Goal: Information Seeking & Learning: Learn about a topic

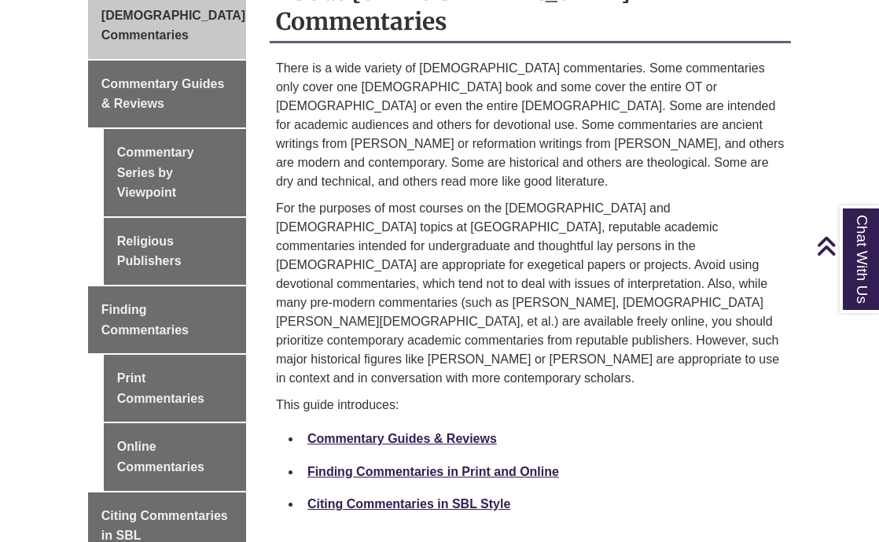
scroll to position [578, 0]
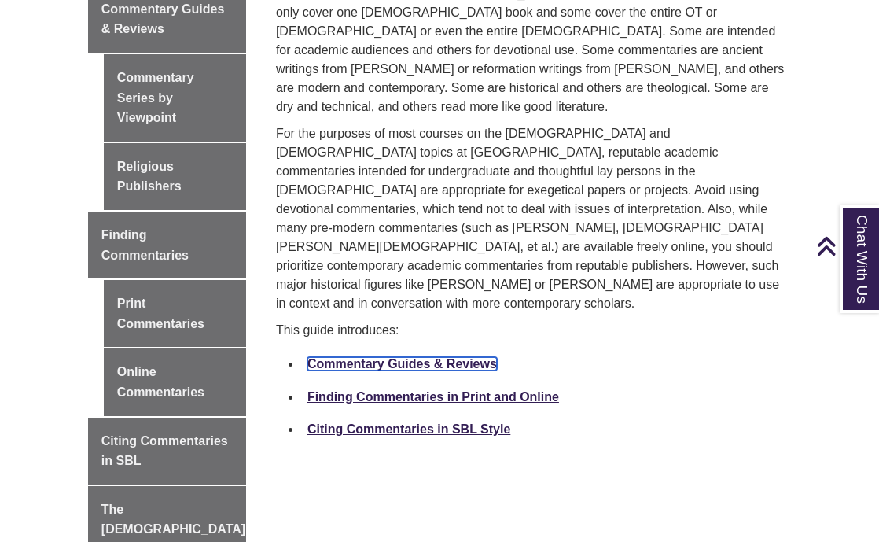
click at [428, 357] on link "Commentary Guides & Reviews" at bounding box center [401, 363] width 189 height 13
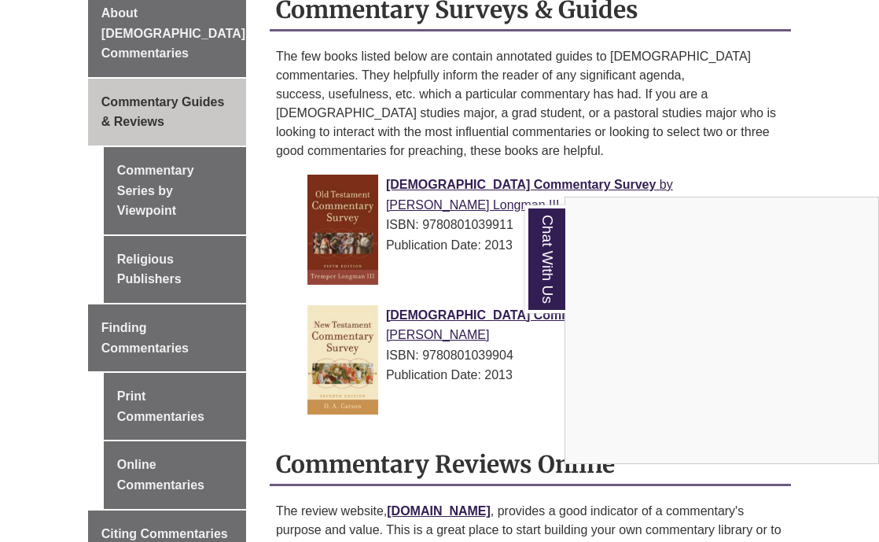
scroll to position [644, 0]
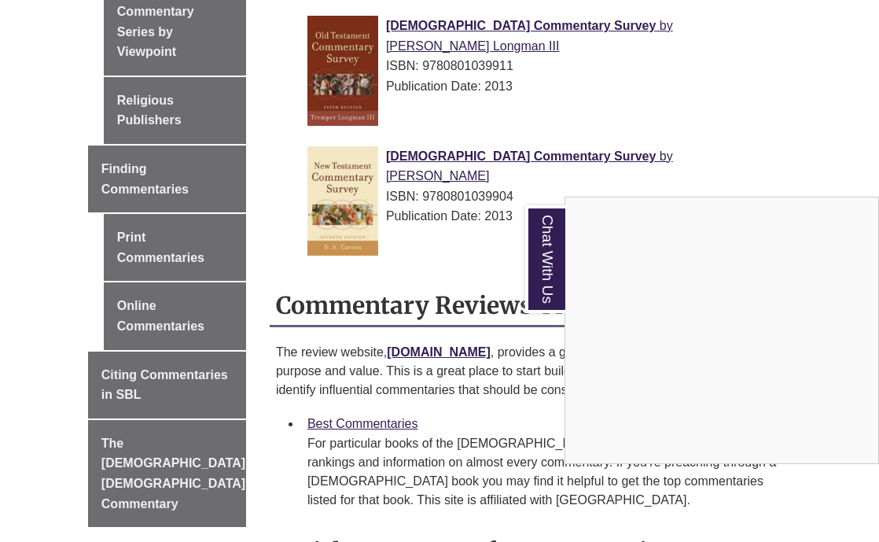
click at [458, 332] on div "Chat With Us" at bounding box center [439, 271] width 879 height 542
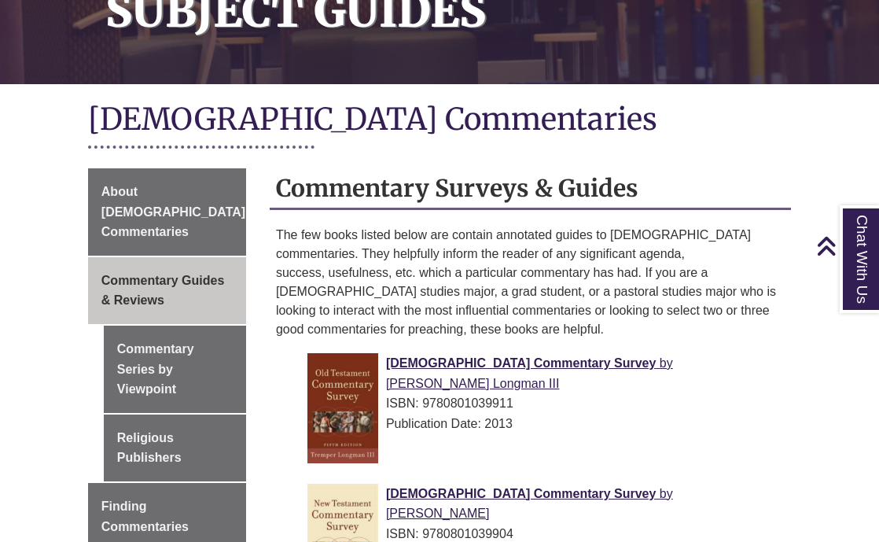
scroll to position [0, 0]
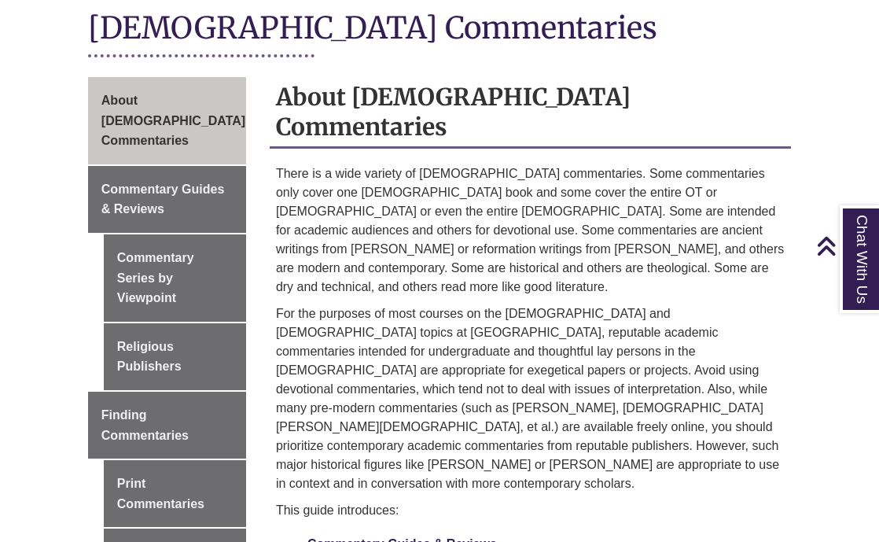
scroll to position [457, 0]
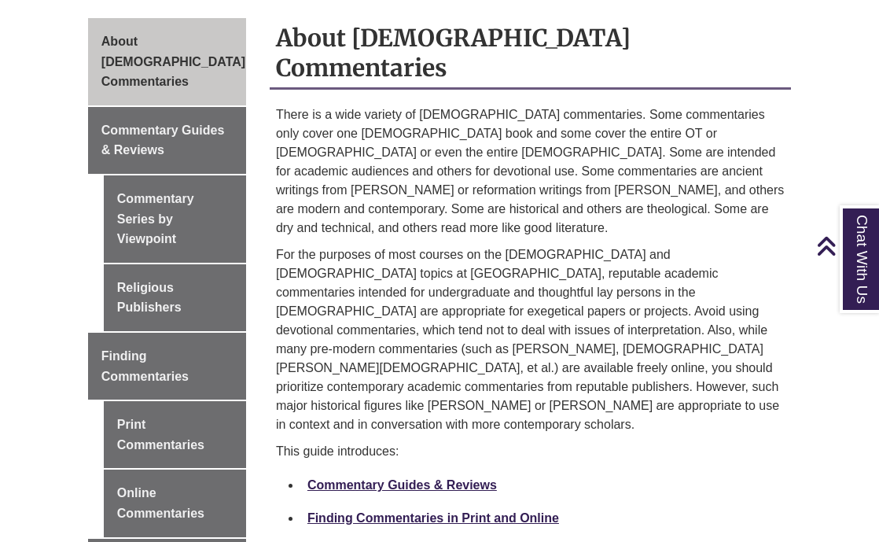
click at [349, 502] on li "Finding Commentaries in Print and Online" at bounding box center [542, 518] width 483 height 33
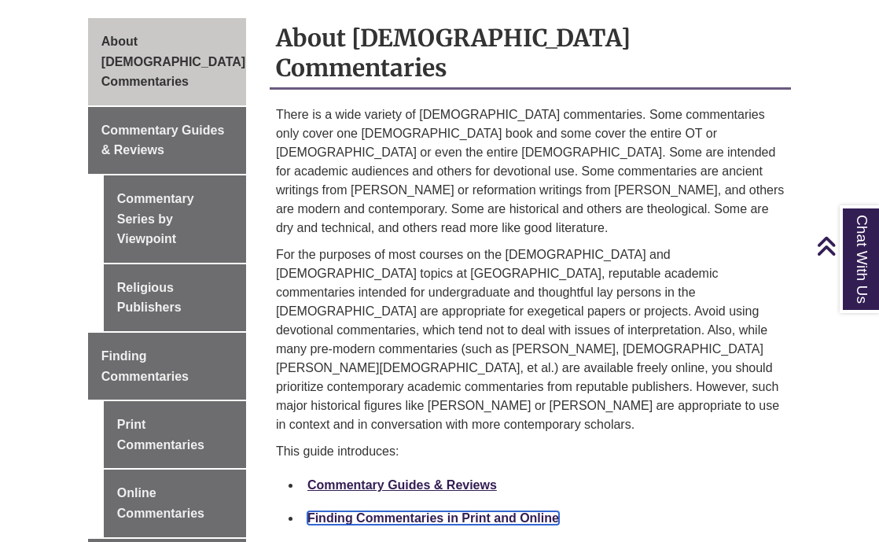
click at [352, 511] on link "Finding Commentaries in Print and Online" at bounding box center [433, 517] width 252 height 13
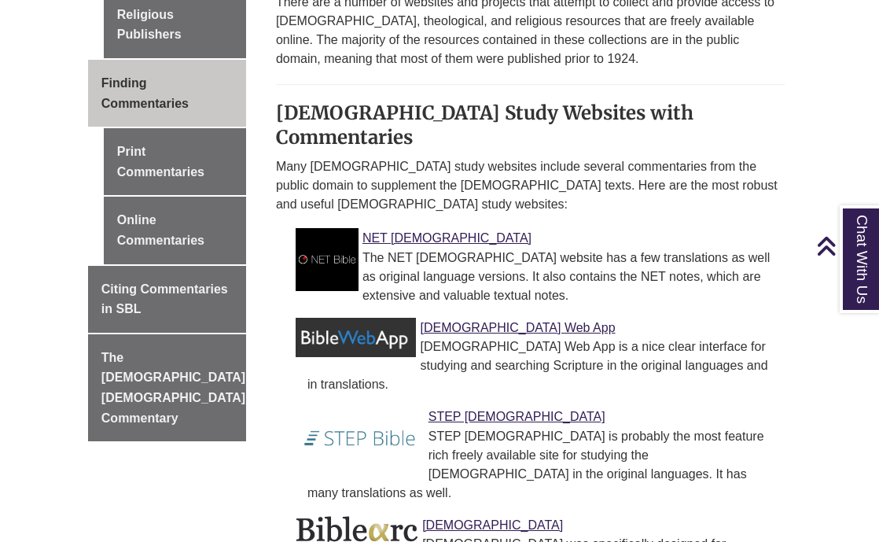
scroll to position [729, 0]
